Goal: Task Accomplishment & Management: Use online tool/utility

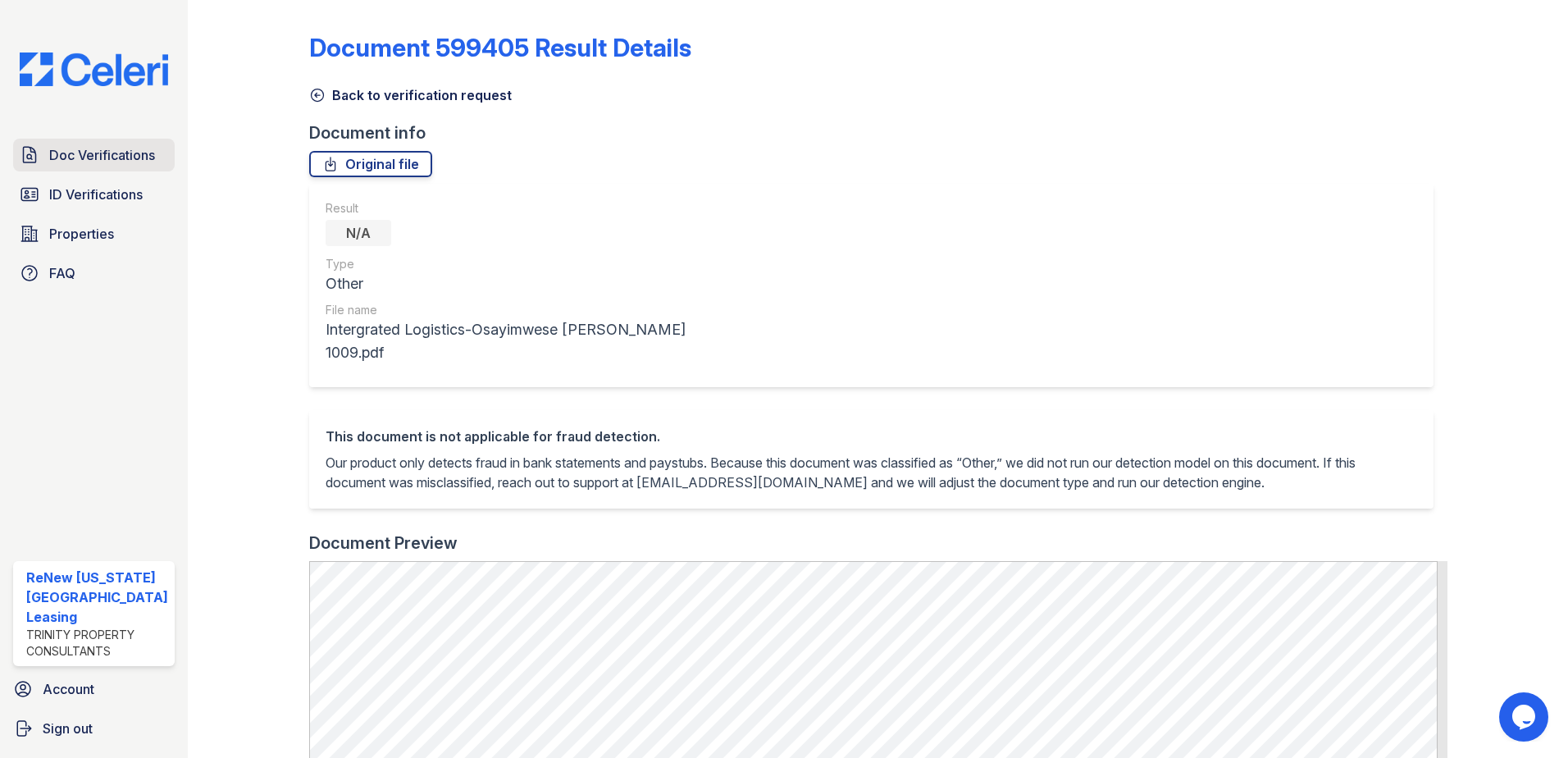
scroll to position [594, 0]
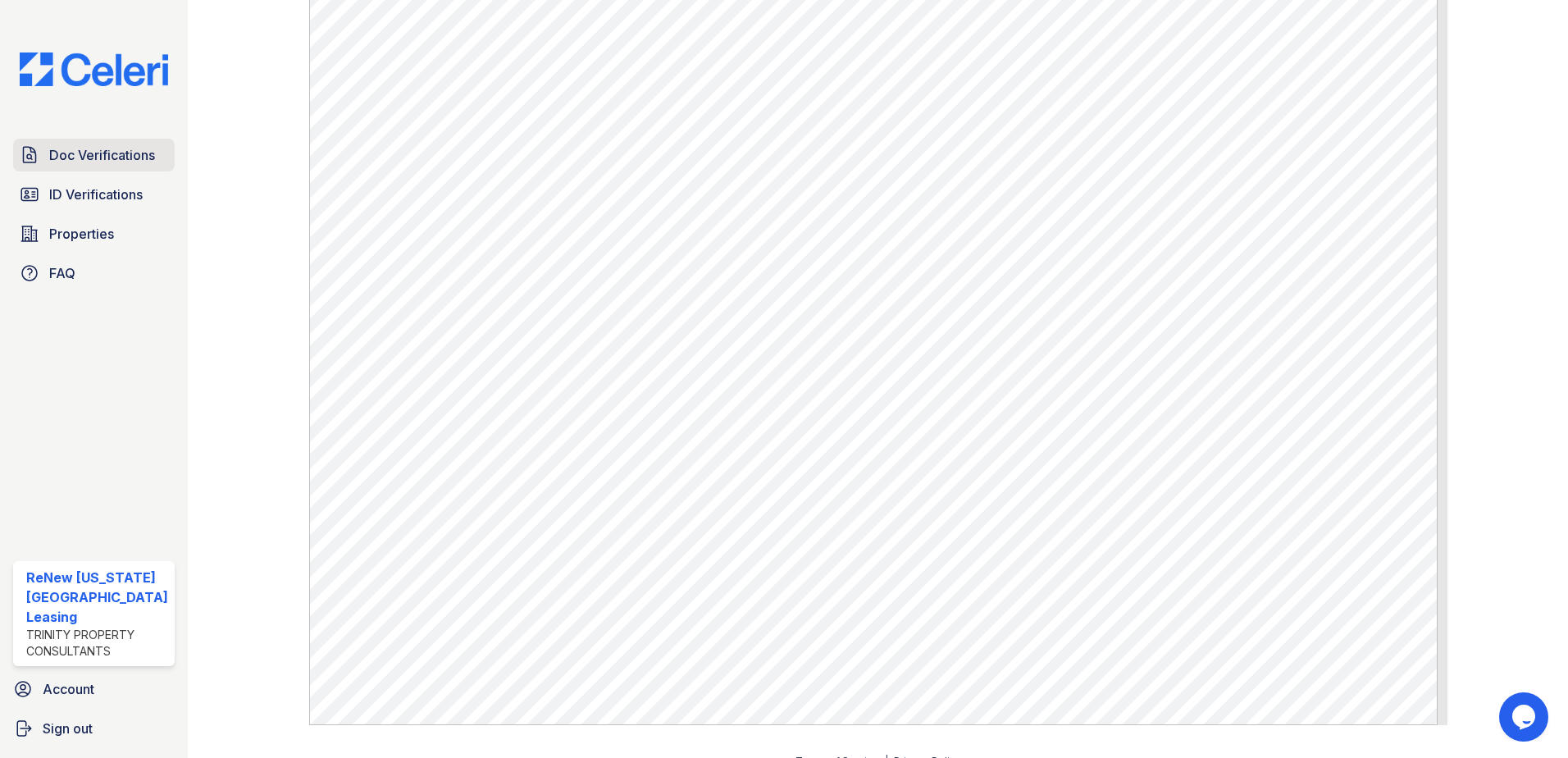
click at [57, 148] on span "Doc Verifications" at bounding box center [103, 156] width 106 height 20
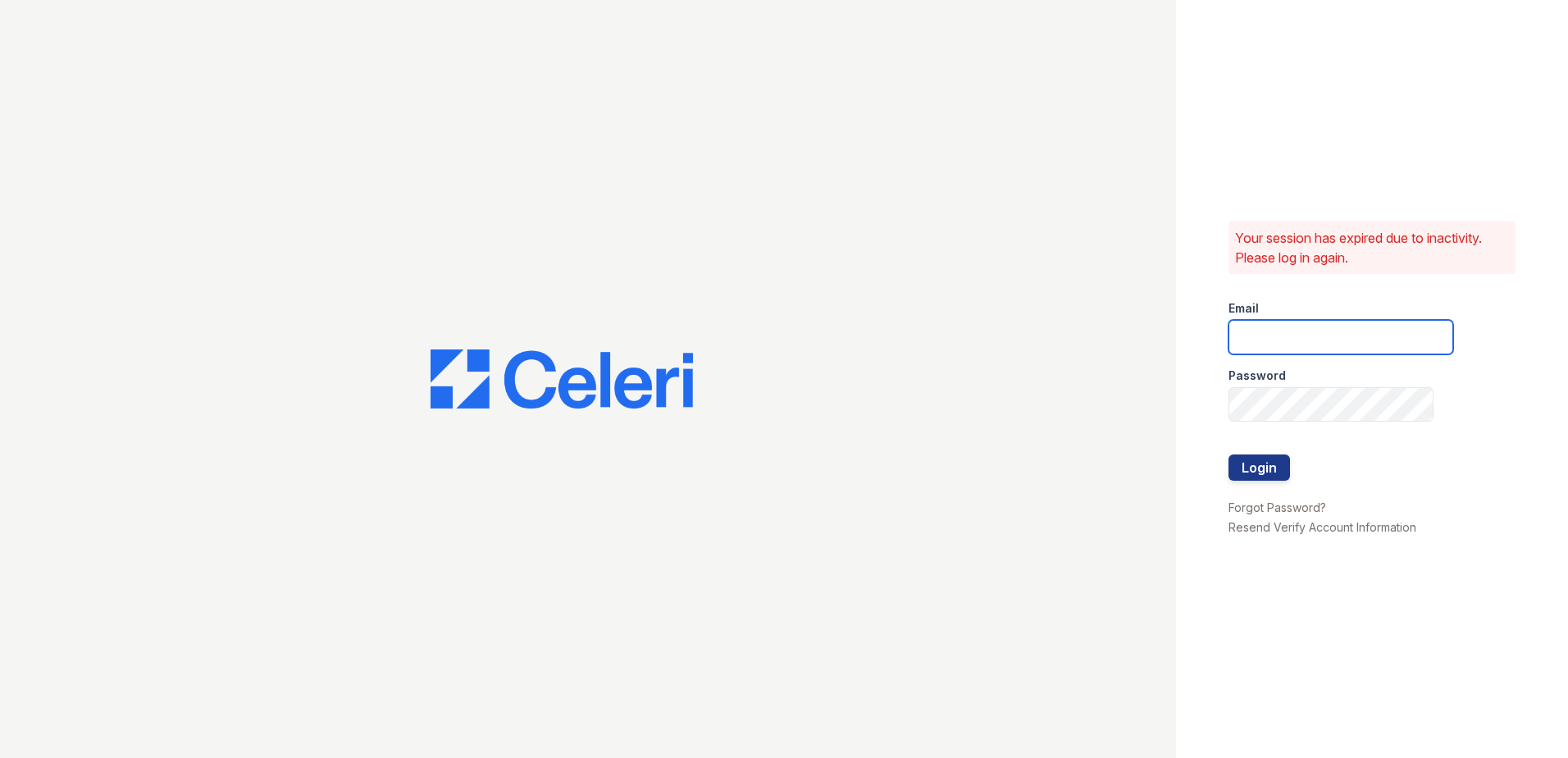
type input "renewvirginiabeach@trinity-pm.com"
click at [1255, 468] on button "Login" at bounding box center [1260, 468] width 61 height 26
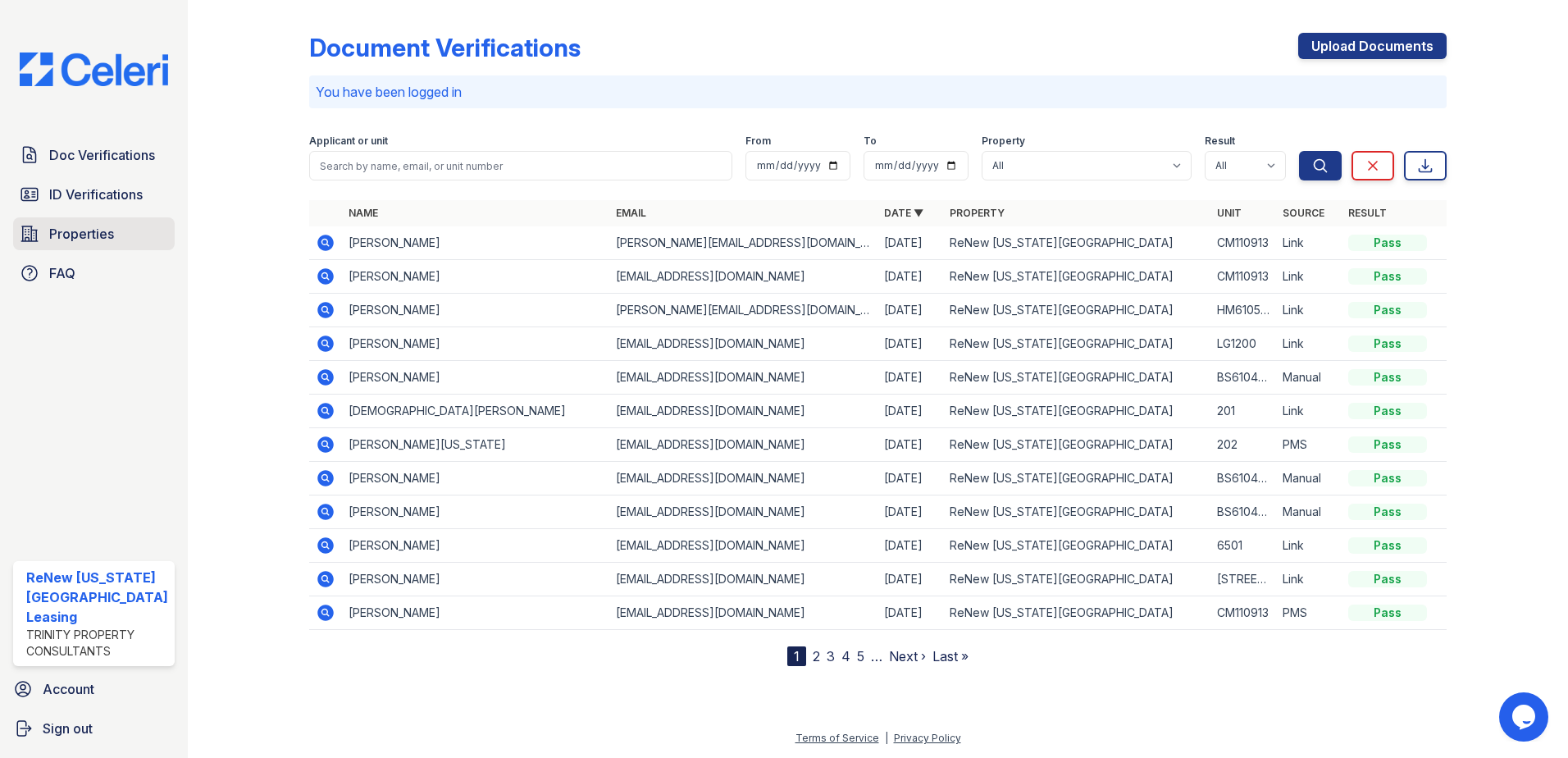
click at [76, 227] on span "Properties" at bounding box center [82, 234] width 65 height 20
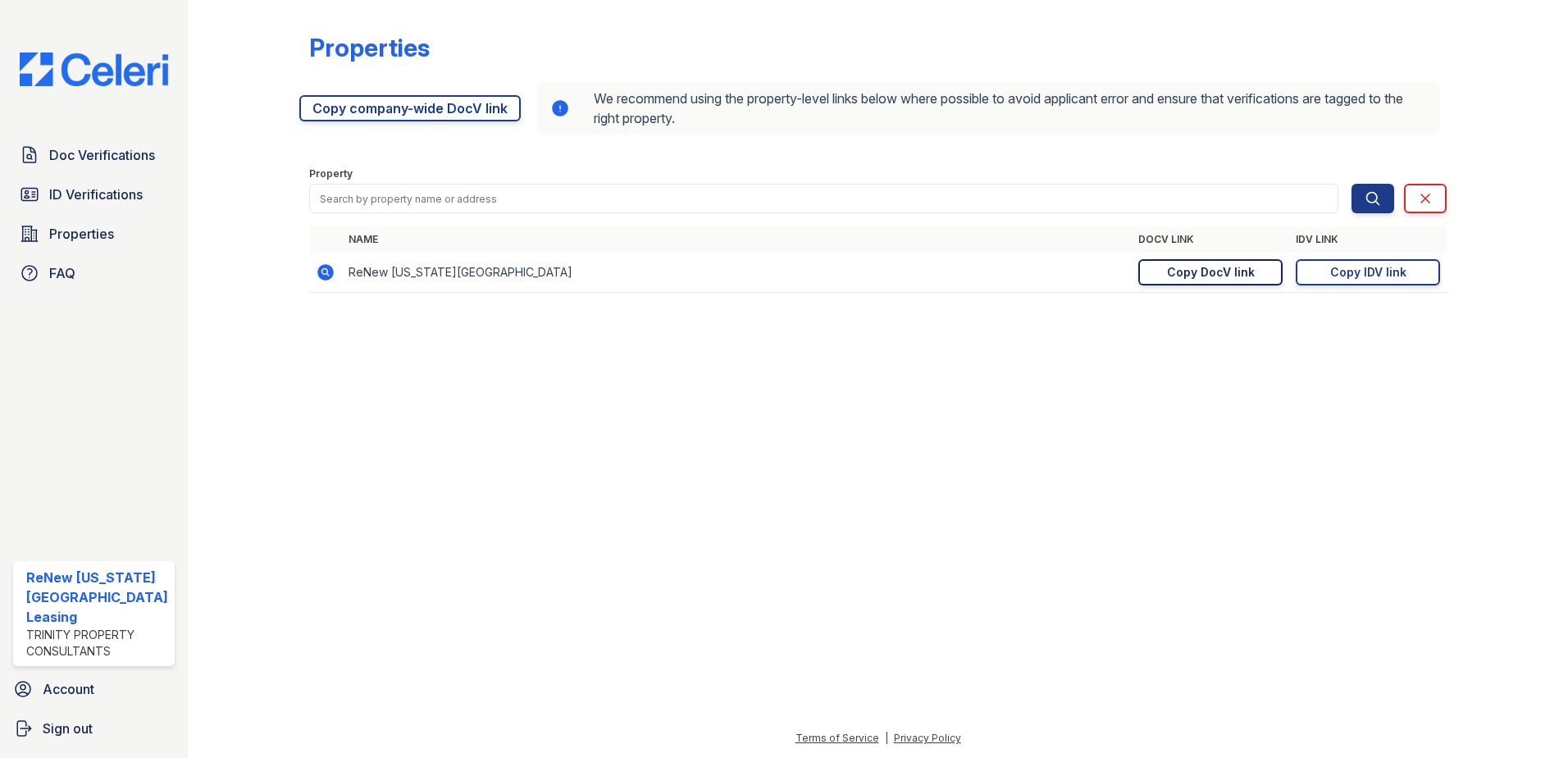
click at [1236, 270] on div "Copy DocV link" at bounding box center [1211, 272] width 88 height 17
click at [1173, 281] on link "Copy DocV link Copy link" at bounding box center [1210, 272] width 145 height 26
click at [80, 178] on link "ID Verifications" at bounding box center [93, 194] width 161 height 33
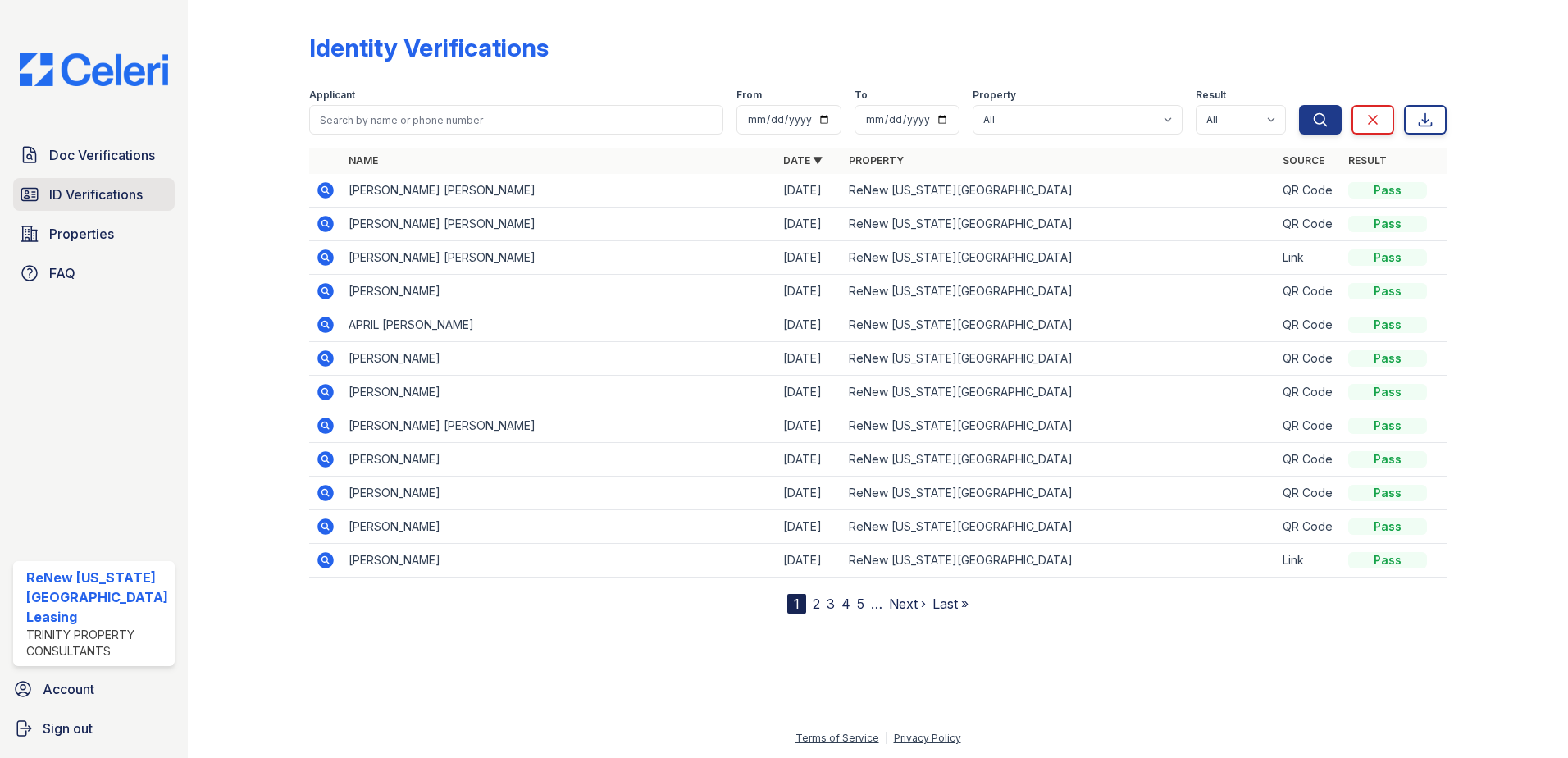
click at [64, 191] on span "ID Verifications" at bounding box center [96, 194] width 93 height 20
click at [73, 158] on span "Doc Verifications" at bounding box center [103, 156] width 106 height 20
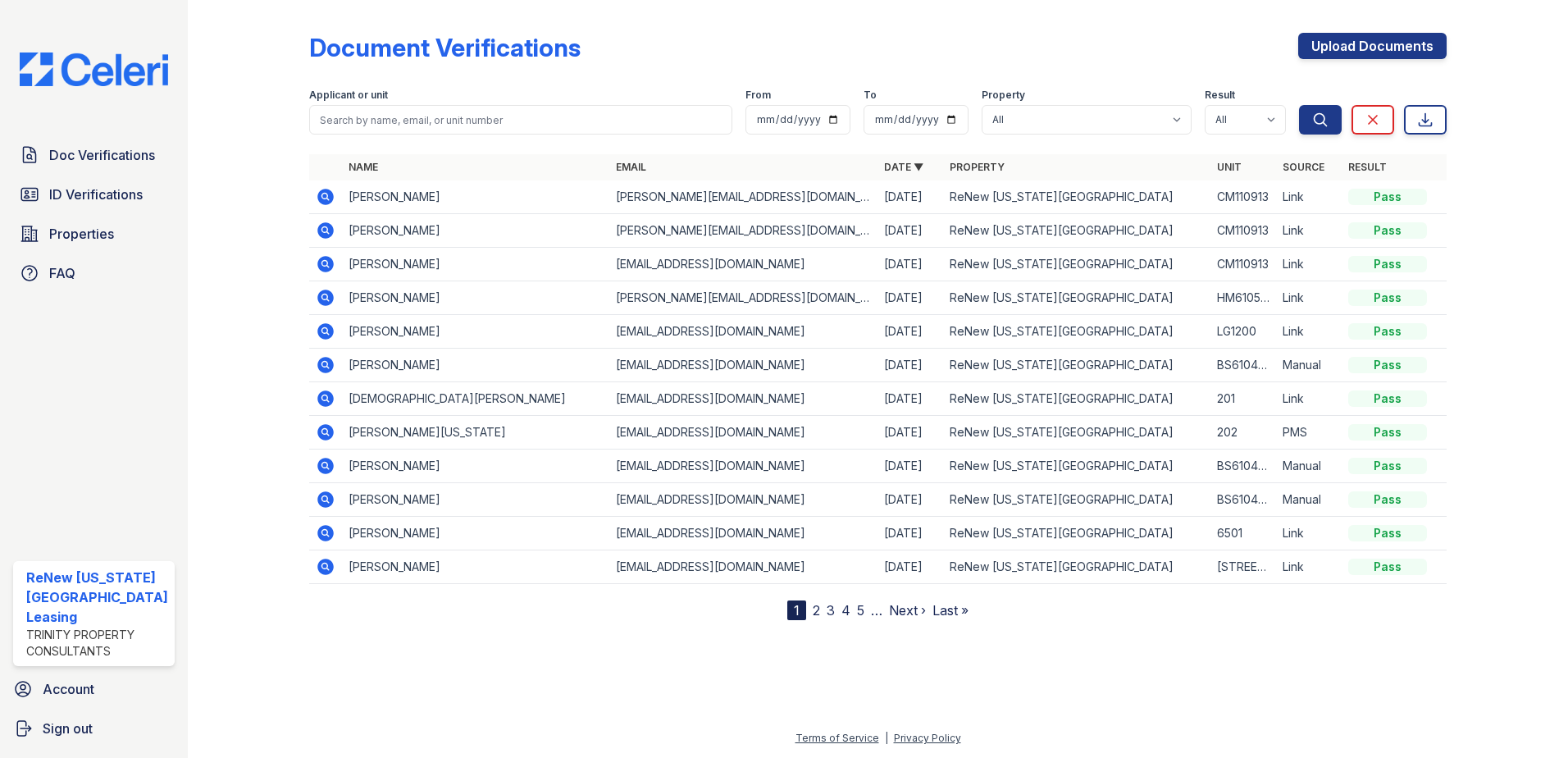
click at [321, 196] on icon at bounding box center [326, 197] width 20 height 20
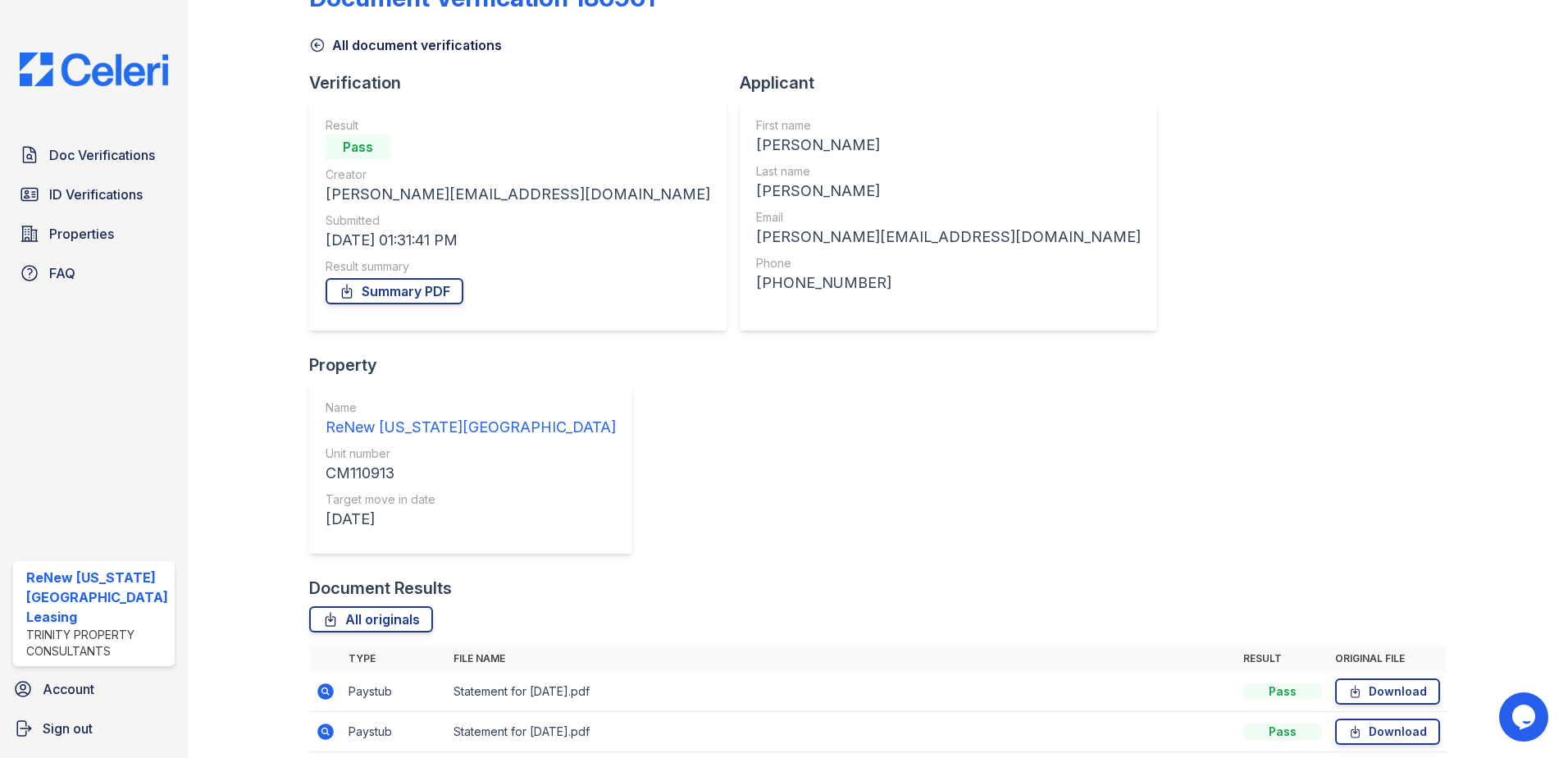
scroll to position [94, 0]
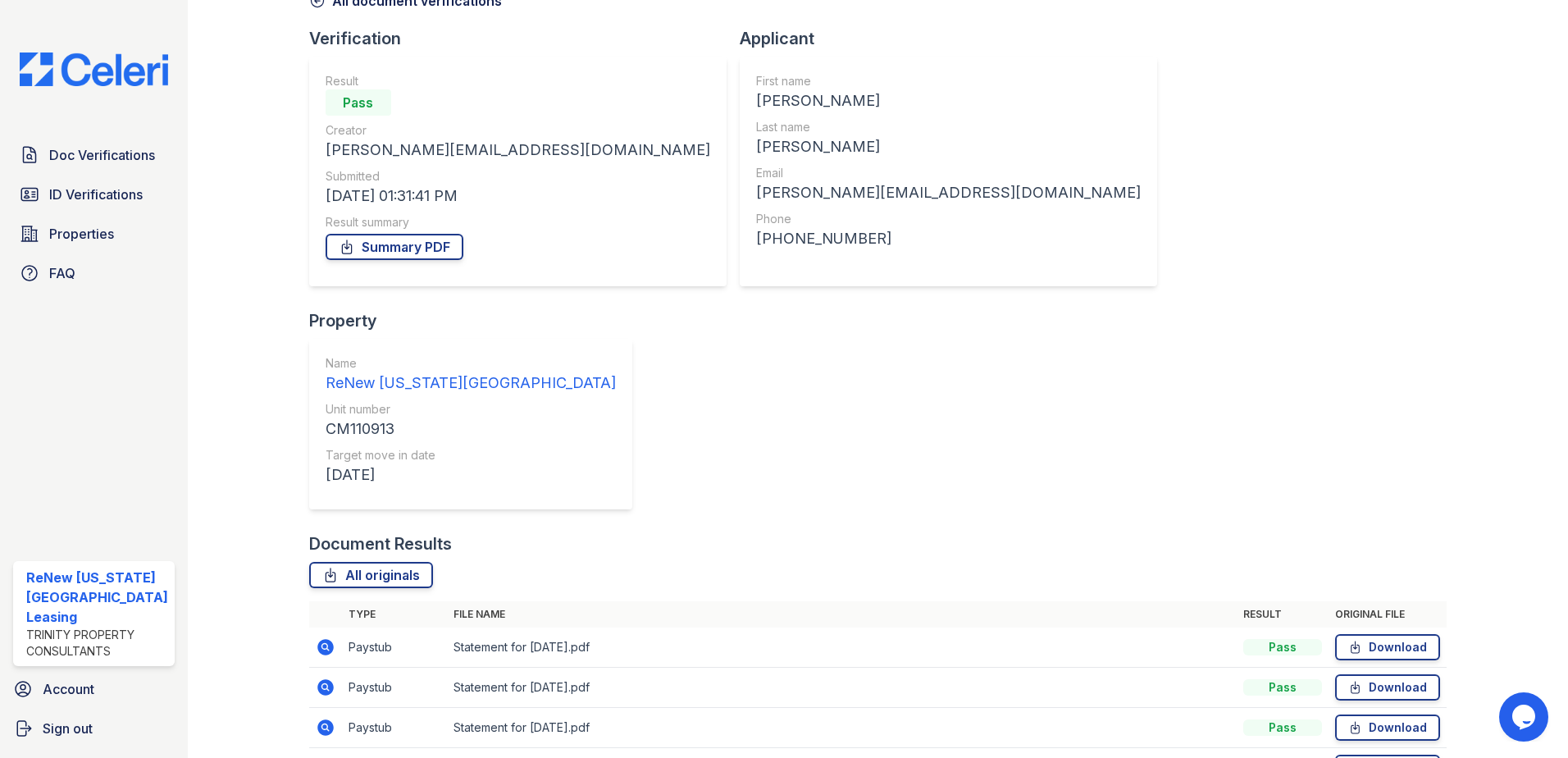
click at [318, 640] on icon at bounding box center [326, 648] width 17 height 17
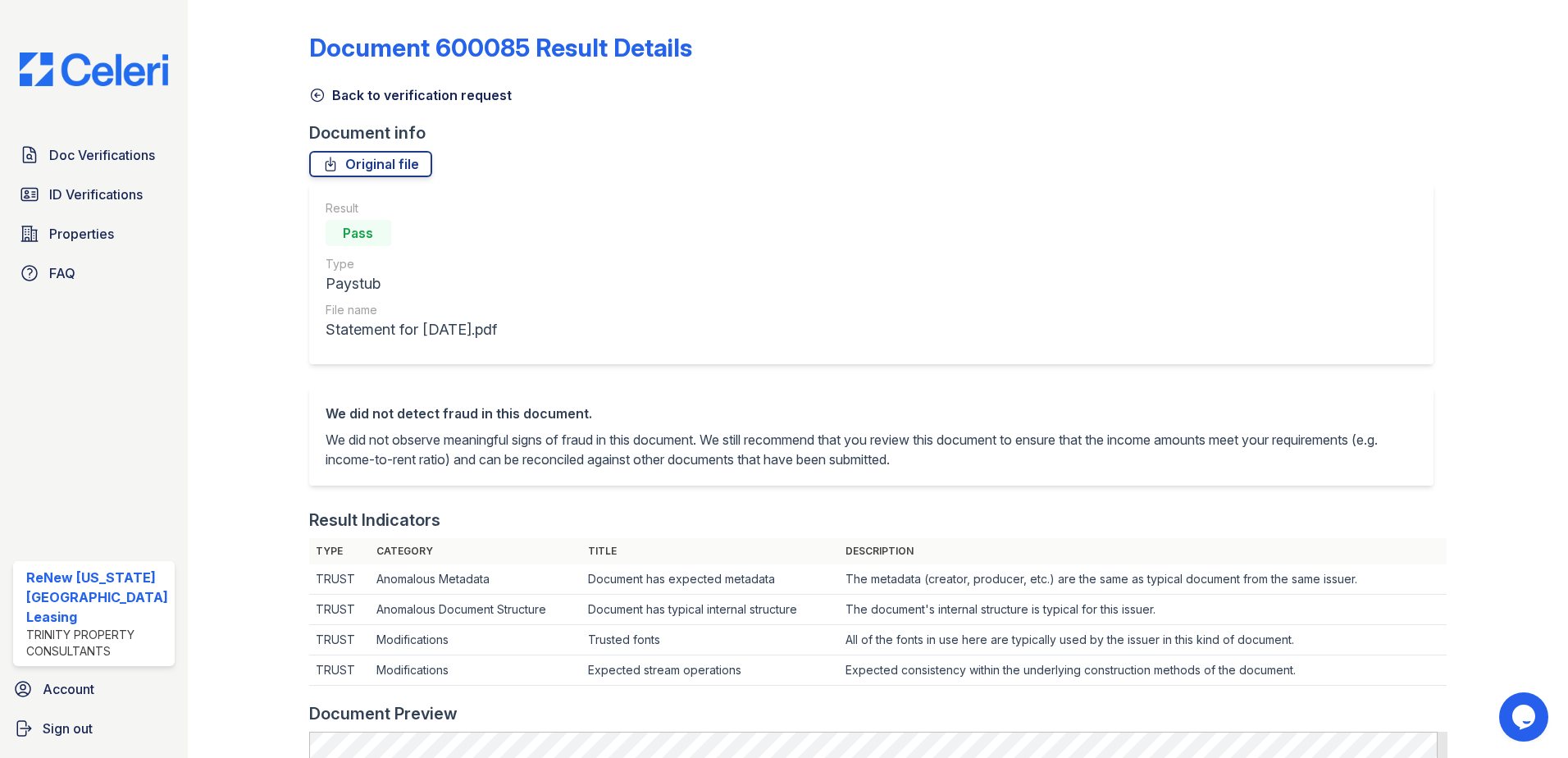
scroll to position [492, 0]
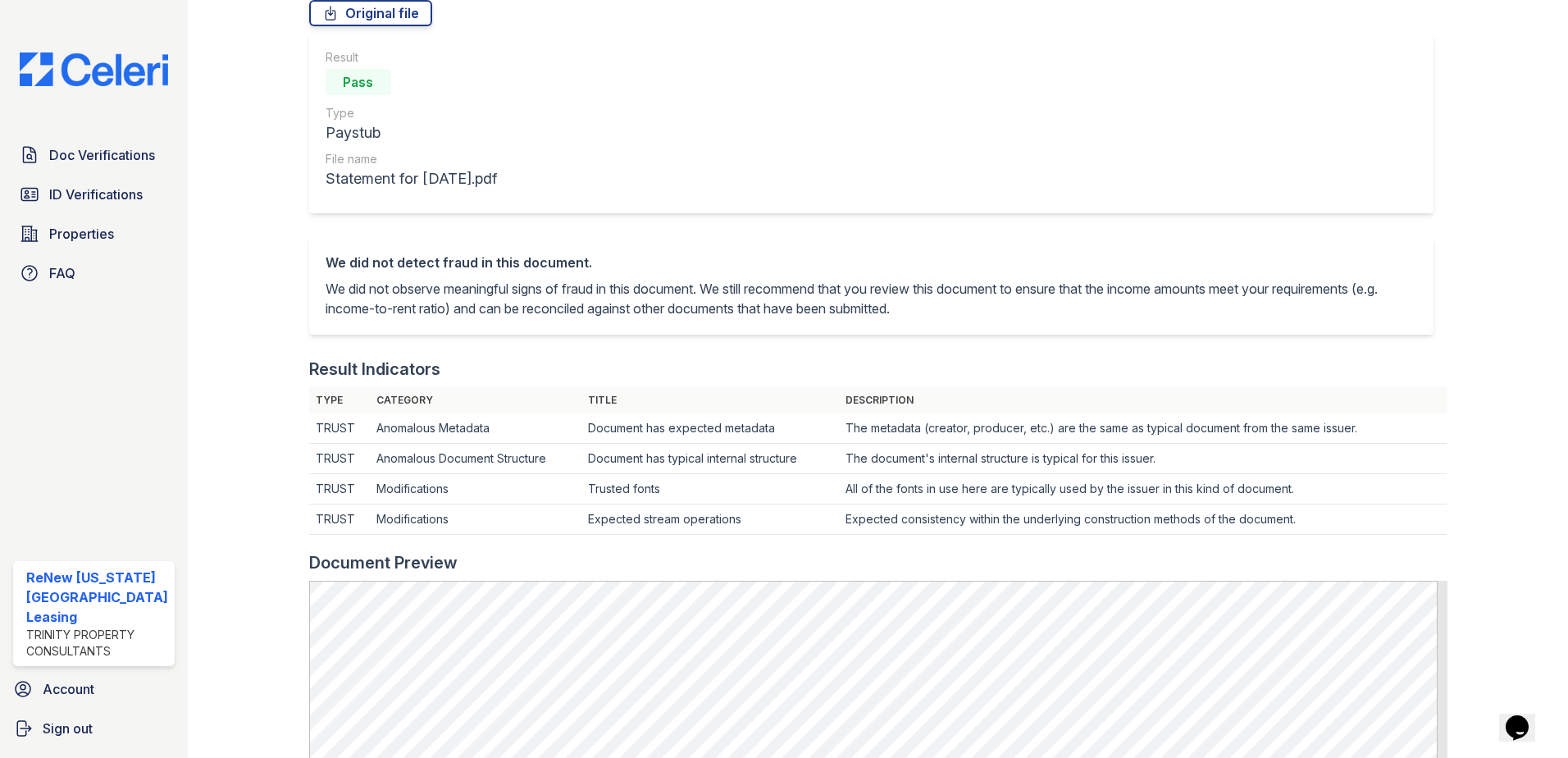
scroll to position [656, 0]
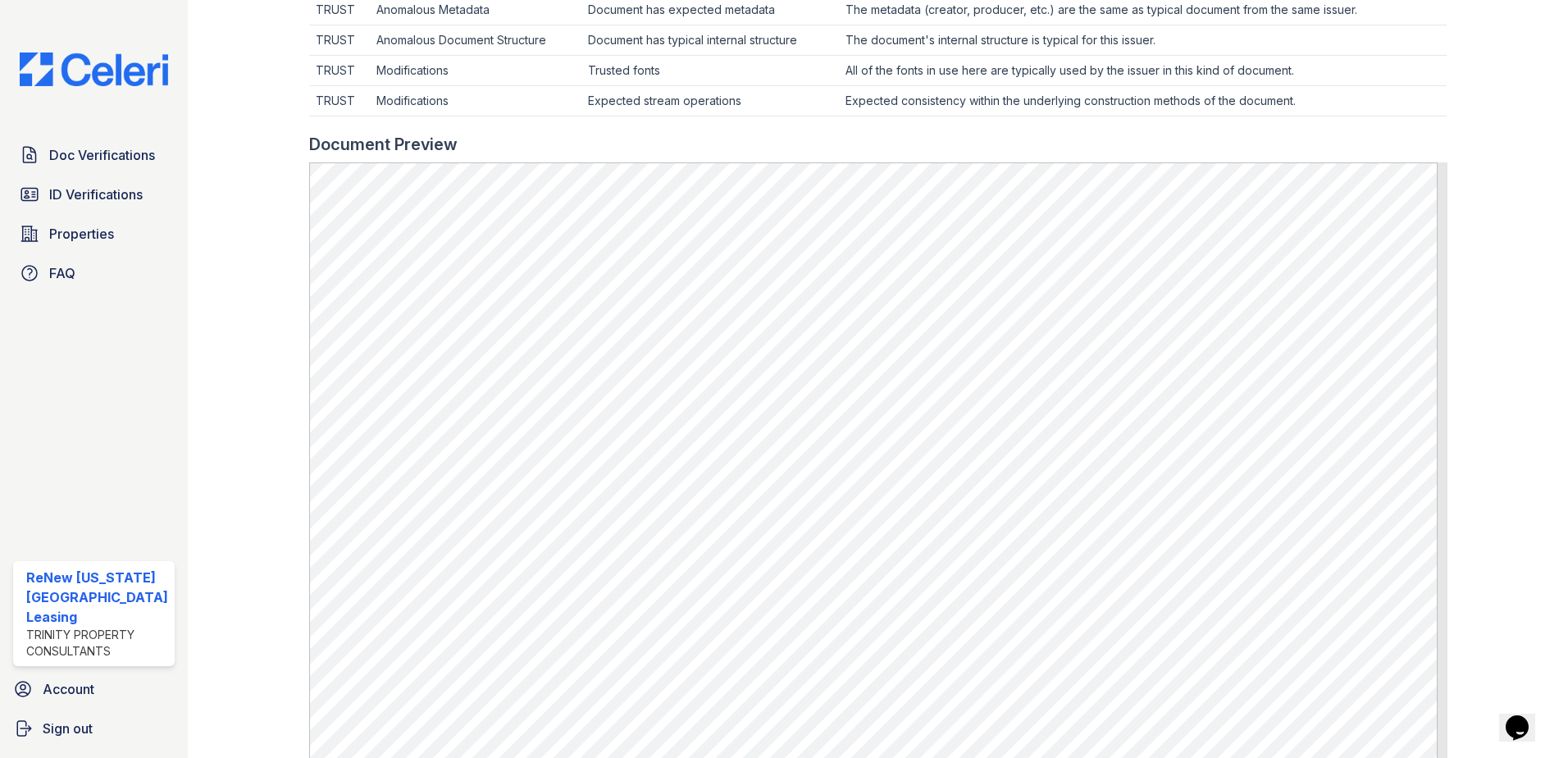
scroll to position [574, 0]
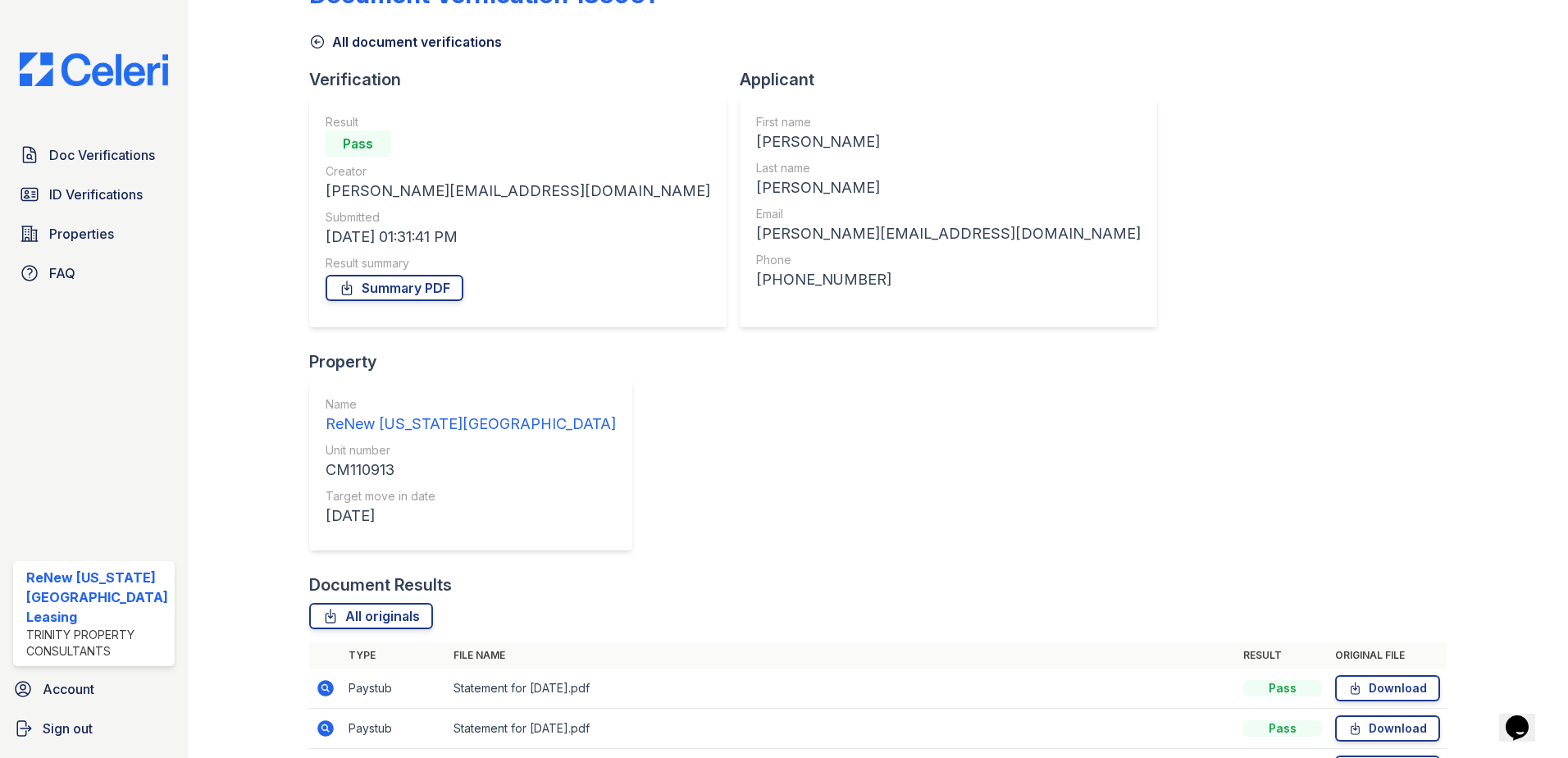
scroll to position [82, 0]
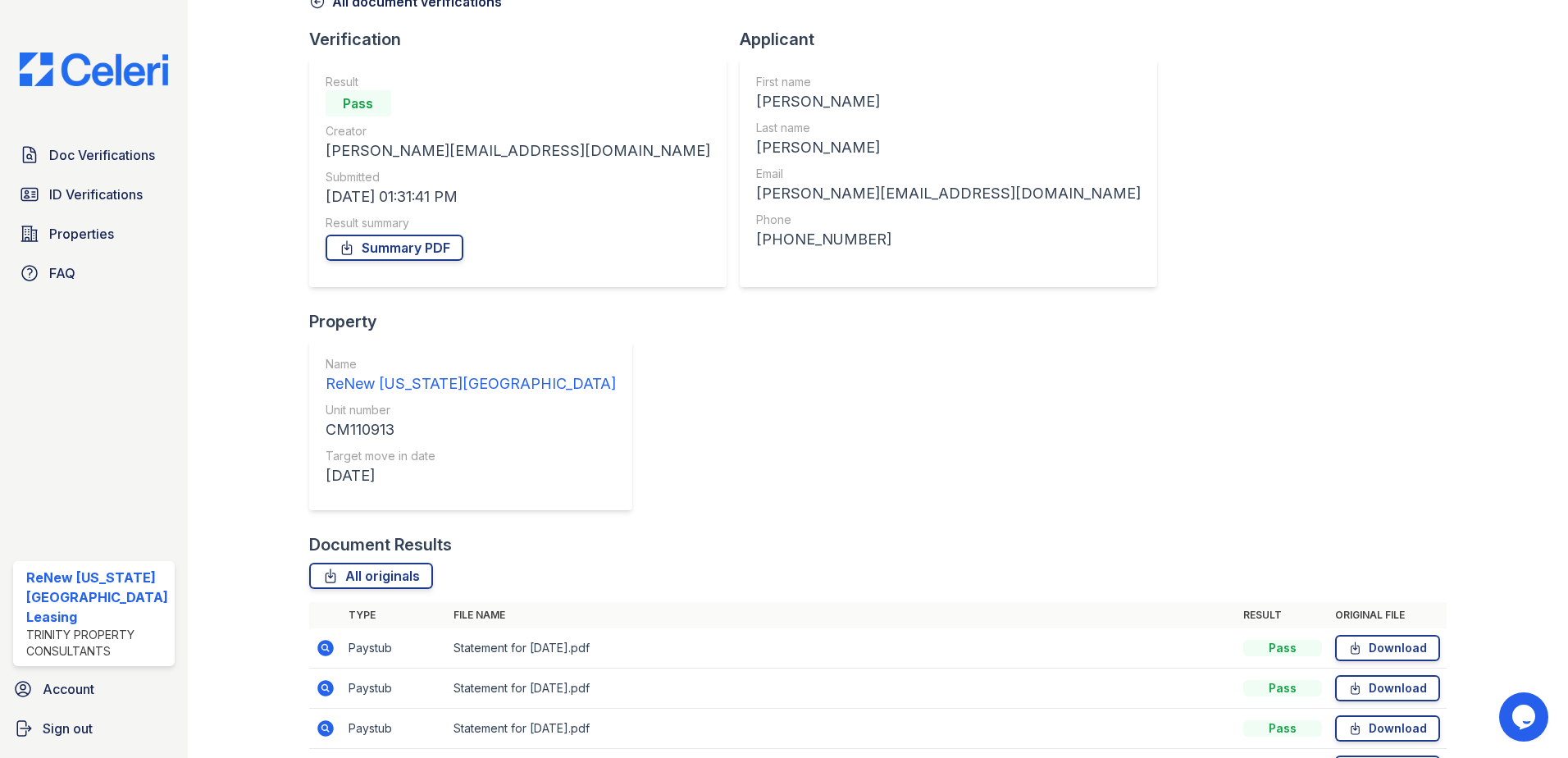
scroll to position [94, 0]
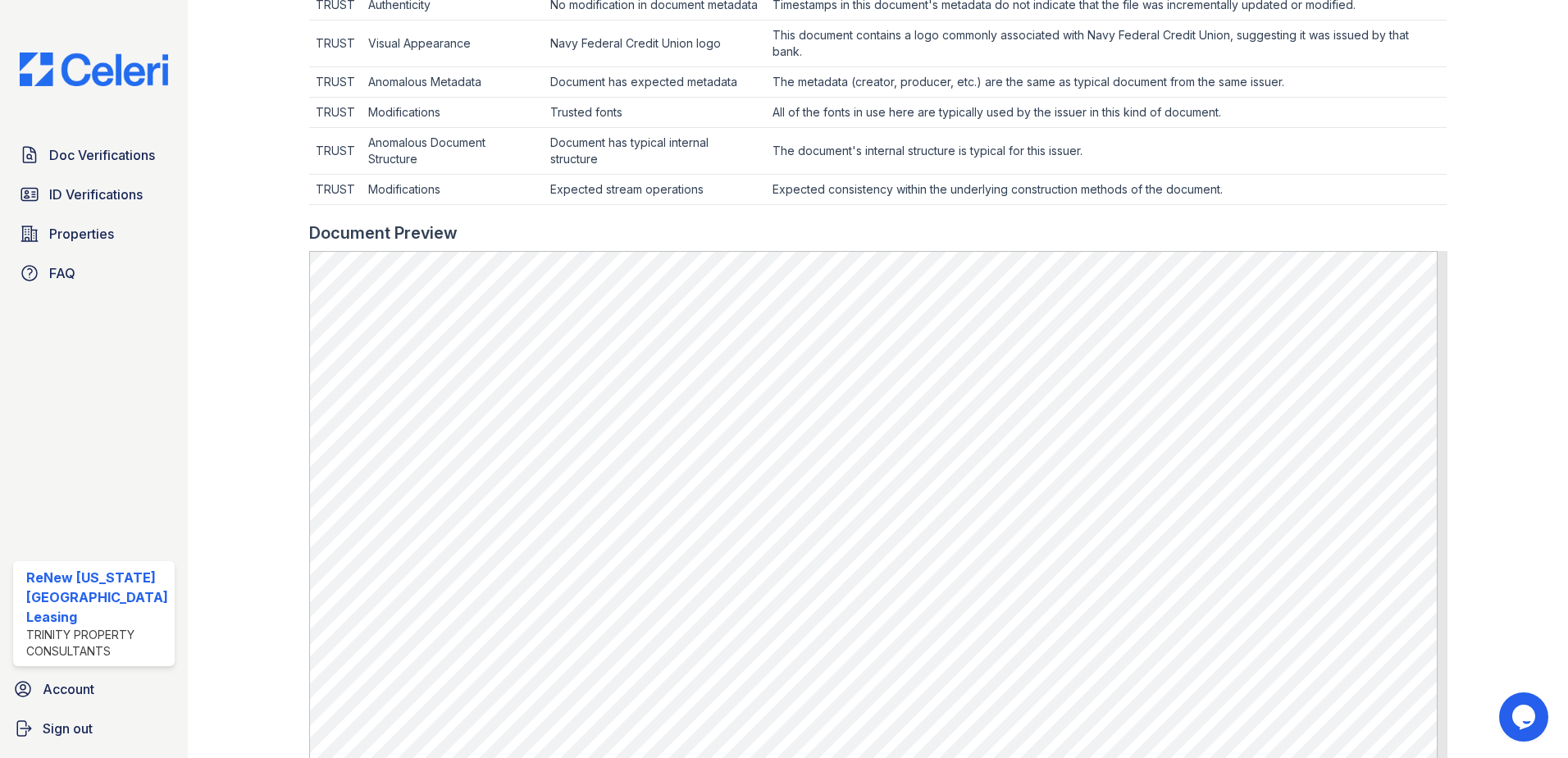
scroll to position [898, 0]
